Goal: Task Accomplishment & Management: Use online tool/utility

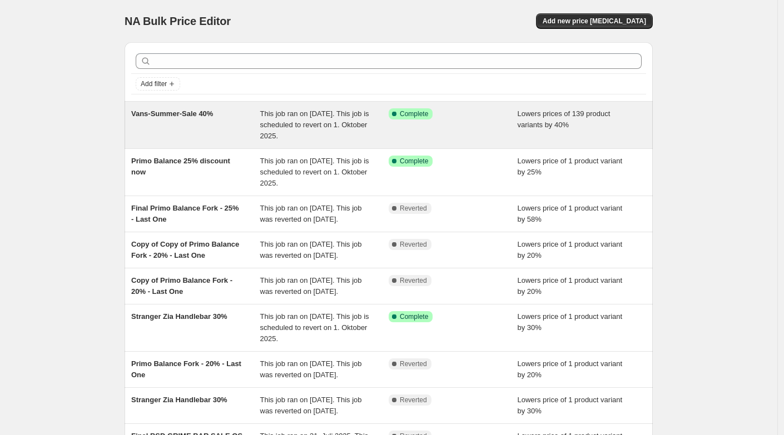
click at [151, 112] on span "Vans-Summer-Sale 40%" at bounding box center [172, 114] width 82 height 8
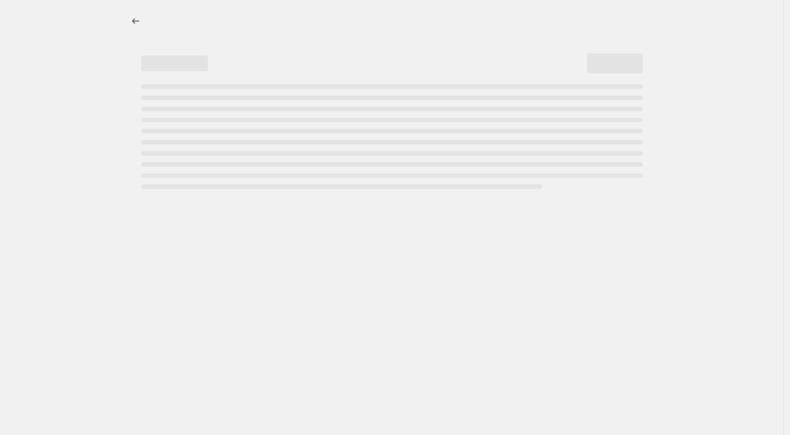
select select "percentage"
select select "no_change"
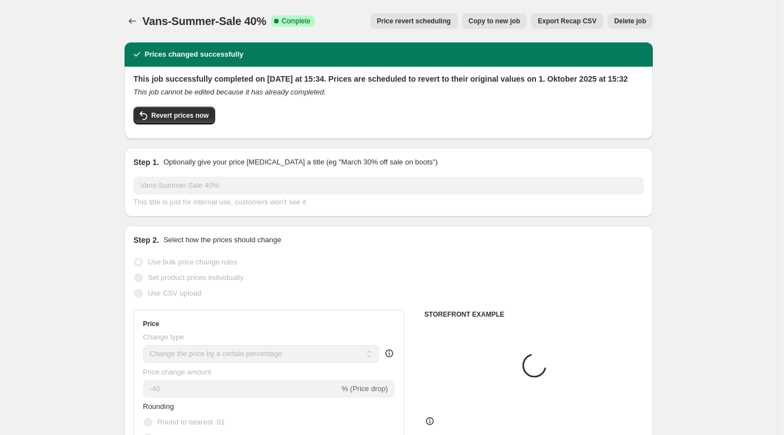
select select "collection"
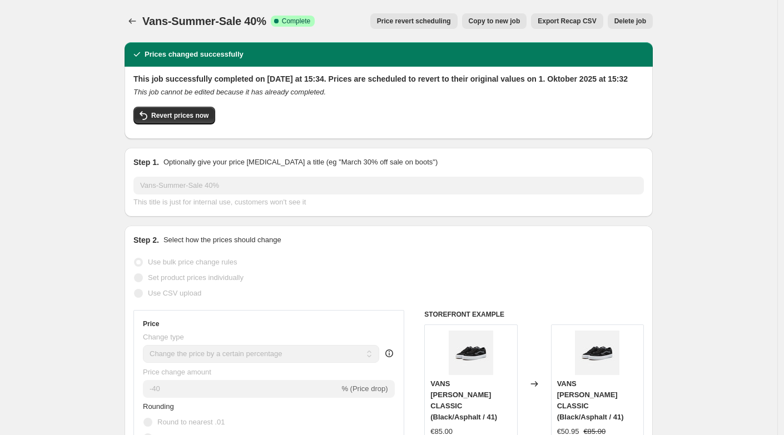
click at [482, 25] on span "Copy to new job" at bounding box center [495, 21] width 52 height 9
select select "percentage"
select select "no_change"
select select "collection"
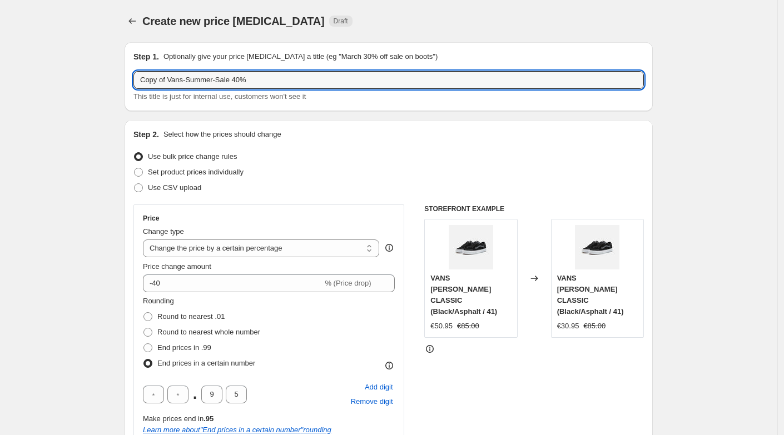
drag, startPoint x: 171, startPoint y: 78, endPoint x: 82, endPoint y: 80, distance: 89.5
drag, startPoint x: 157, startPoint y: 83, endPoint x: 118, endPoint y: 80, distance: 39.1
drag, startPoint x: 160, startPoint y: 79, endPoint x: 89, endPoint y: 79, distance: 70.6
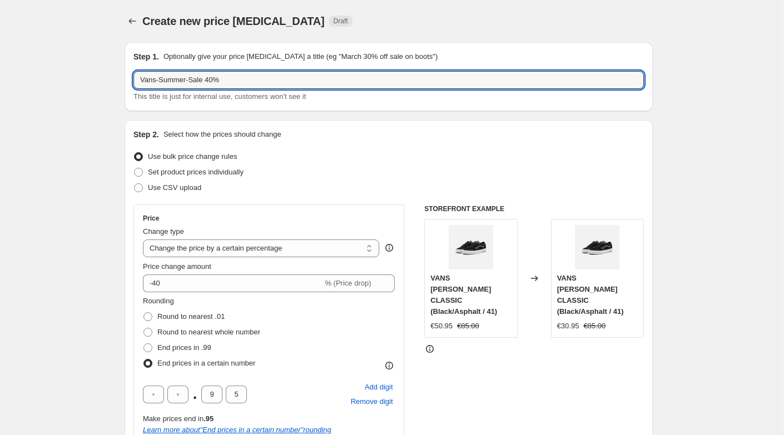
click at [221, 81] on input "[PERSON_NAME]-Summer-Sale 40%" at bounding box center [388, 80] width 510 height 18
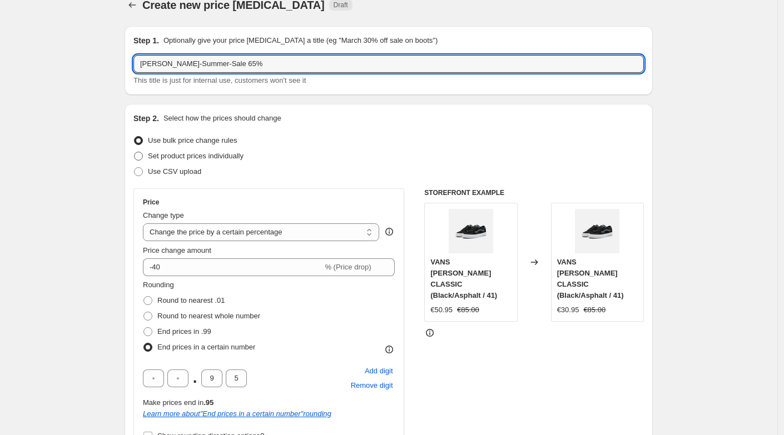
scroll to position [28, 0]
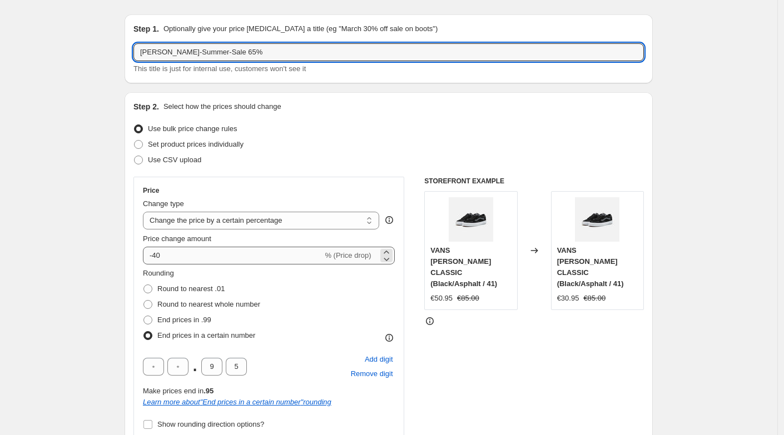
type input "[PERSON_NAME]-Summer-Sale 65%"
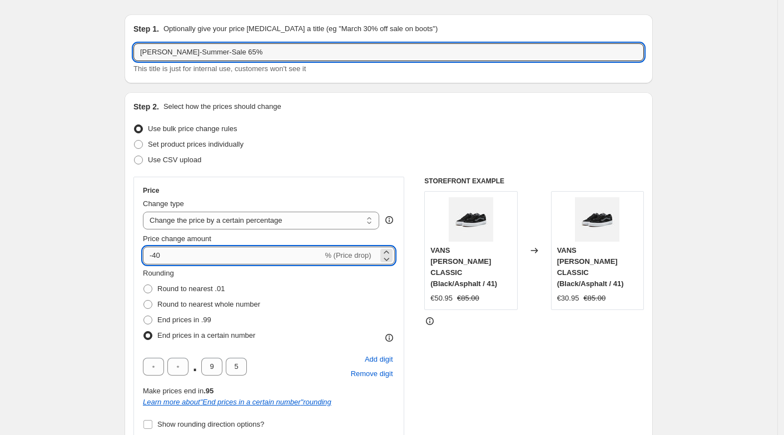
click at [181, 251] on input "-40" at bounding box center [233, 256] width 180 height 18
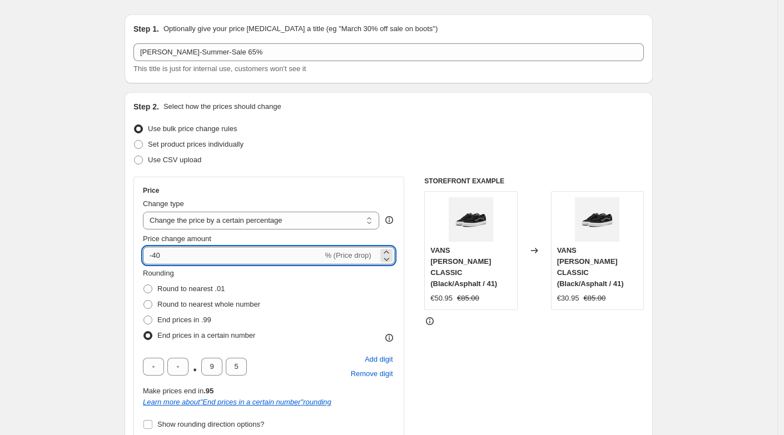
type input "-4"
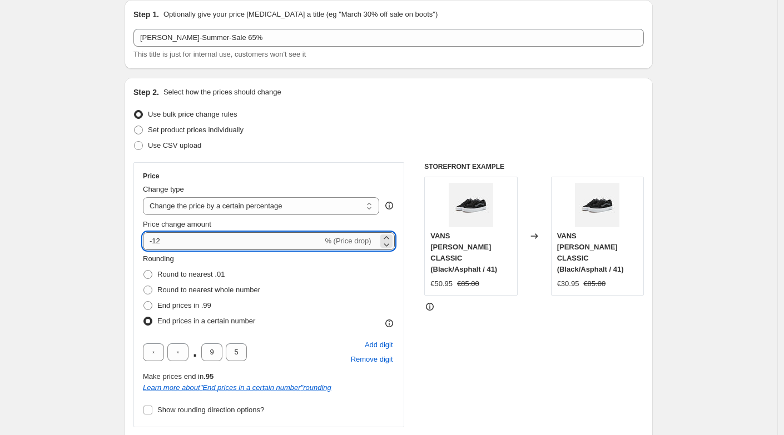
type input "-1"
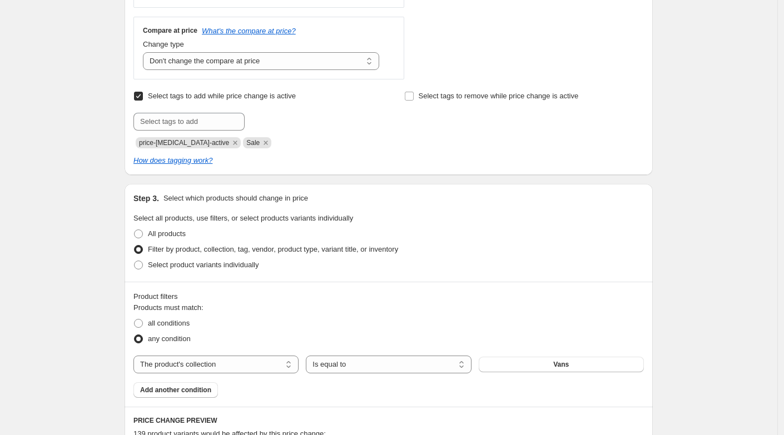
scroll to position [474, 0]
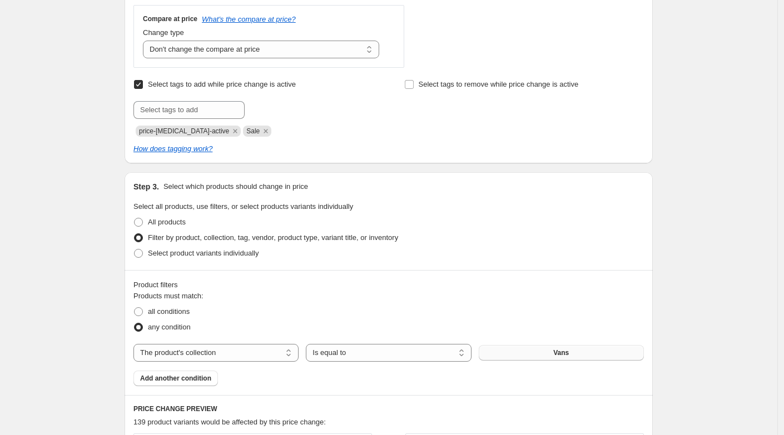
type input "-65"
click at [509, 350] on button "Vans" at bounding box center [561, 353] width 165 height 16
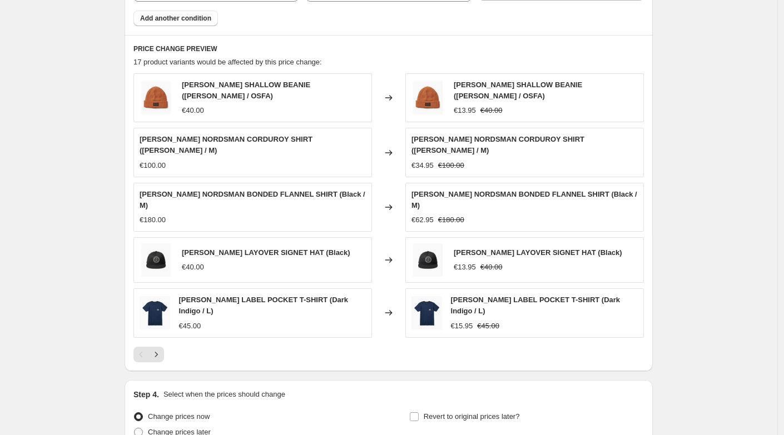
scroll to position [913, 0]
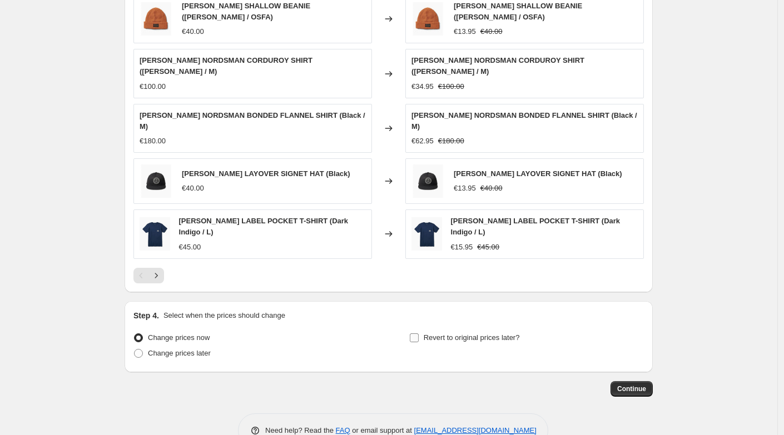
click at [415, 334] on input "Revert to original prices later?" at bounding box center [414, 338] width 9 height 9
checkbox input "true"
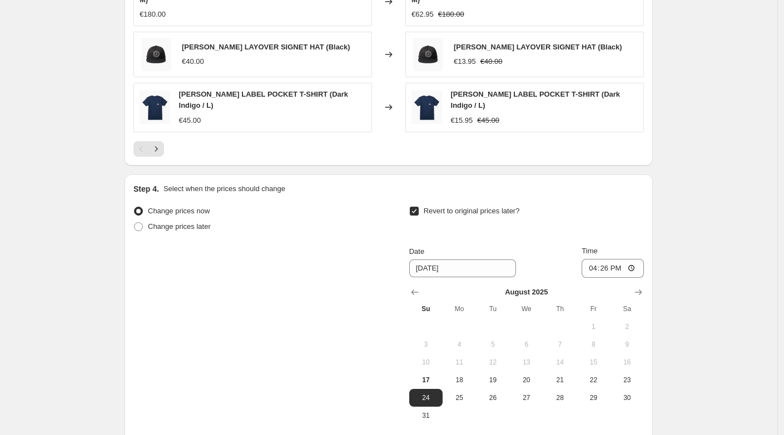
scroll to position [1068, 0]
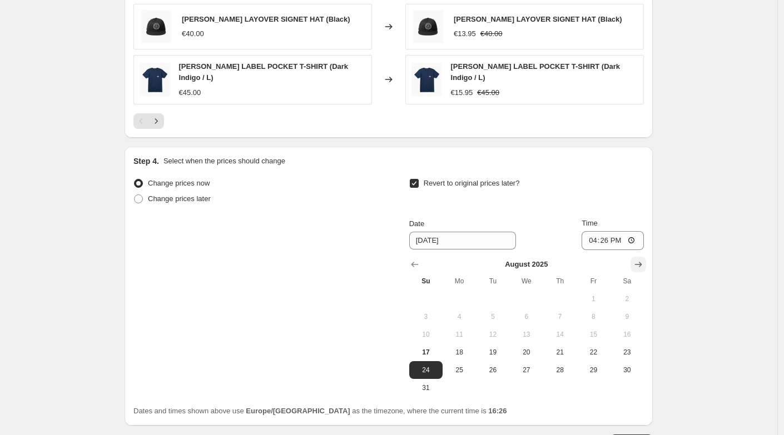
click at [642, 262] on icon "Show next month, September 2025" at bounding box center [638, 265] width 7 height 6
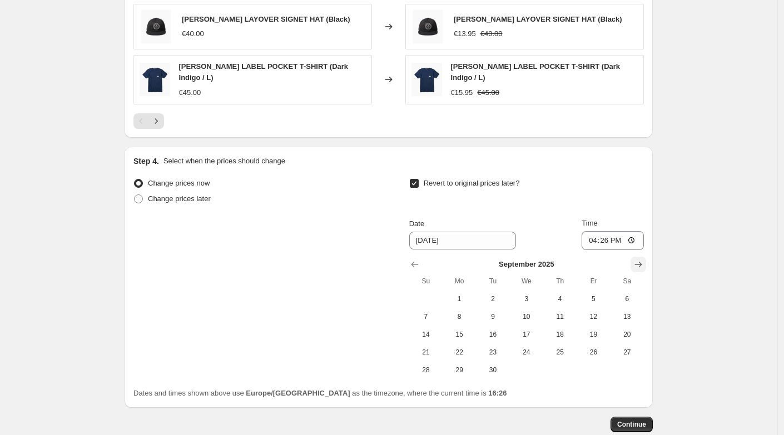
click at [639, 259] on icon "Show next month, October 2025" at bounding box center [638, 264] width 11 height 11
click at [527, 295] on span "1" at bounding box center [526, 299] width 24 height 9
type input "[DATE]"
click at [627, 420] on span "Continue" at bounding box center [631, 424] width 29 height 9
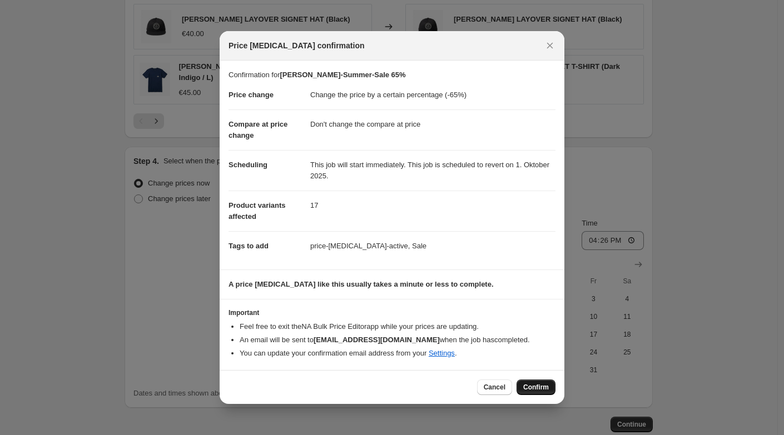
click at [536, 385] on span "Confirm" at bounding box center [536, 387] width 26 height 9
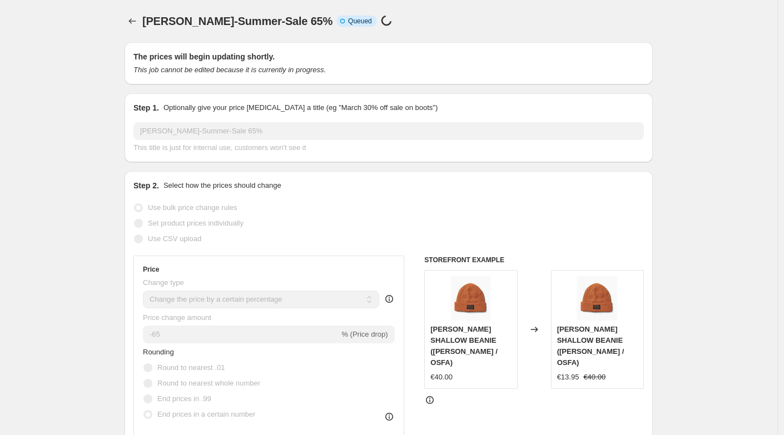
scroll to position [1068, 0]
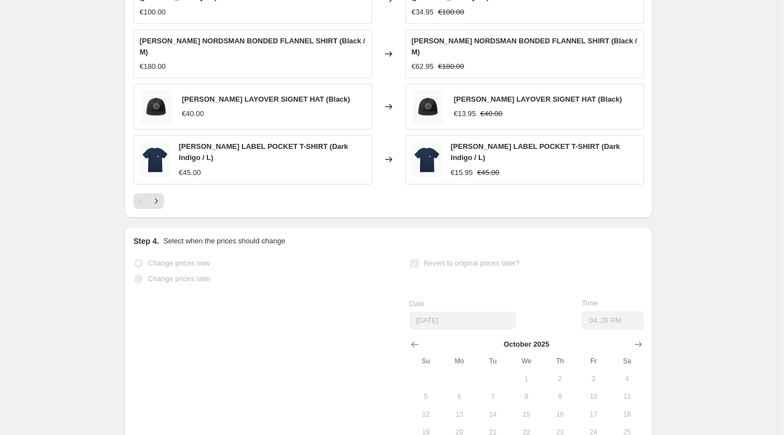
select select "percentage"
select select "no_change"
select select "collection"
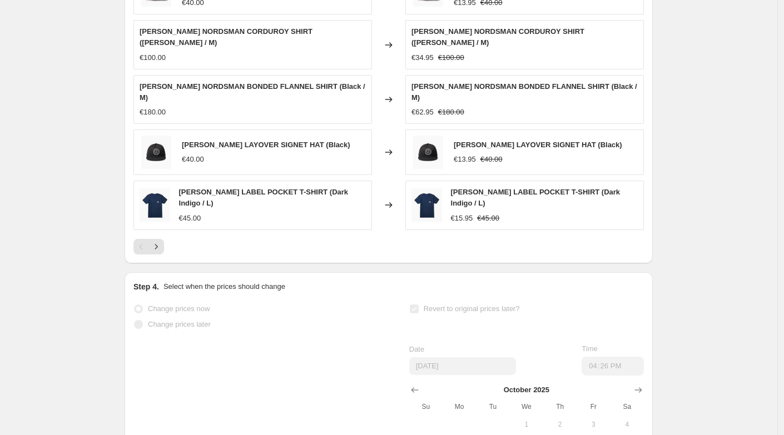
scroll to position [0, 0]
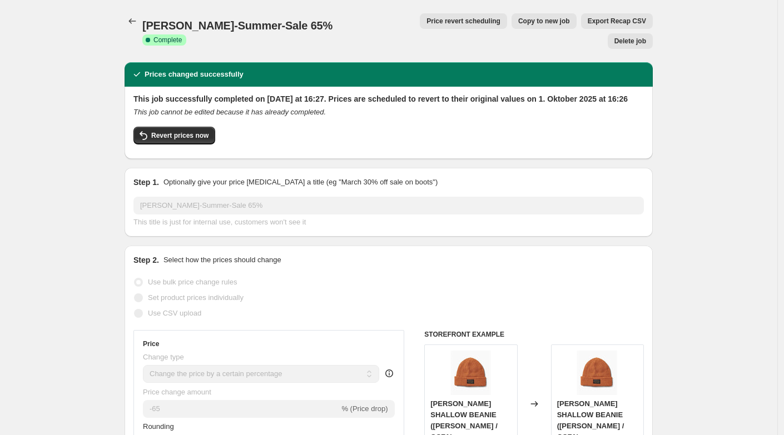
click at [131, 22] on icon "Price change jobs" at bounding box center [132, 21] width 11 height 11
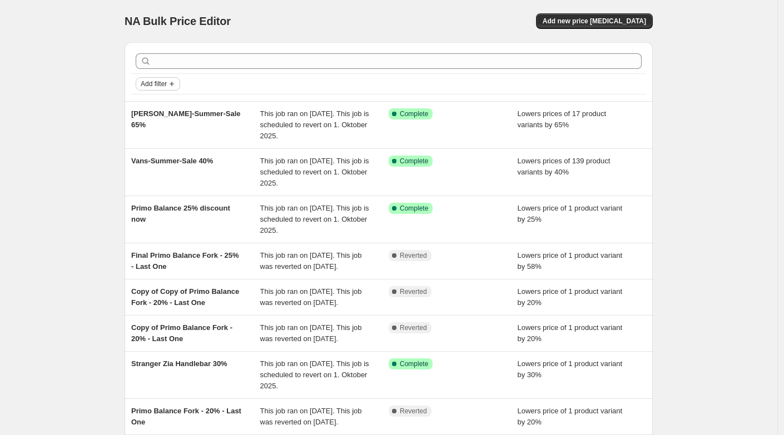
click at [156, 88] on span "Add filter" at bounding box center [154, 84] width 26 height 9
click at [158, 101] on span "Job status" at bounding box center [161, 106] width 33 height 11
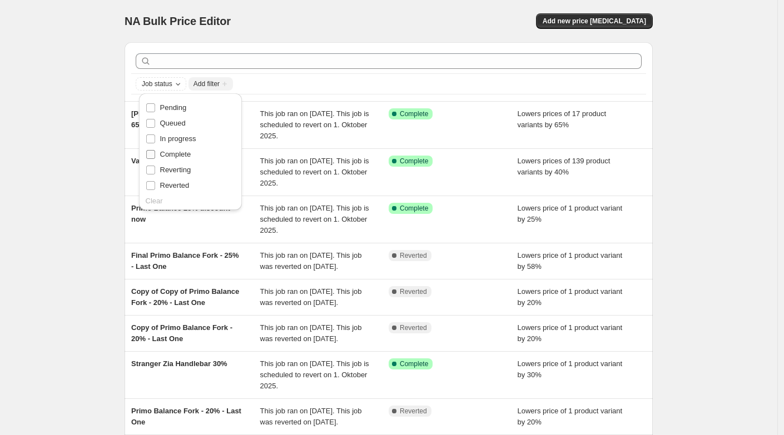
click at [150, 155] on input "Complete" at bounding box center [150, 154] width 9 height 9
